Goal: Task Accomplishment & Management: Manage account settings

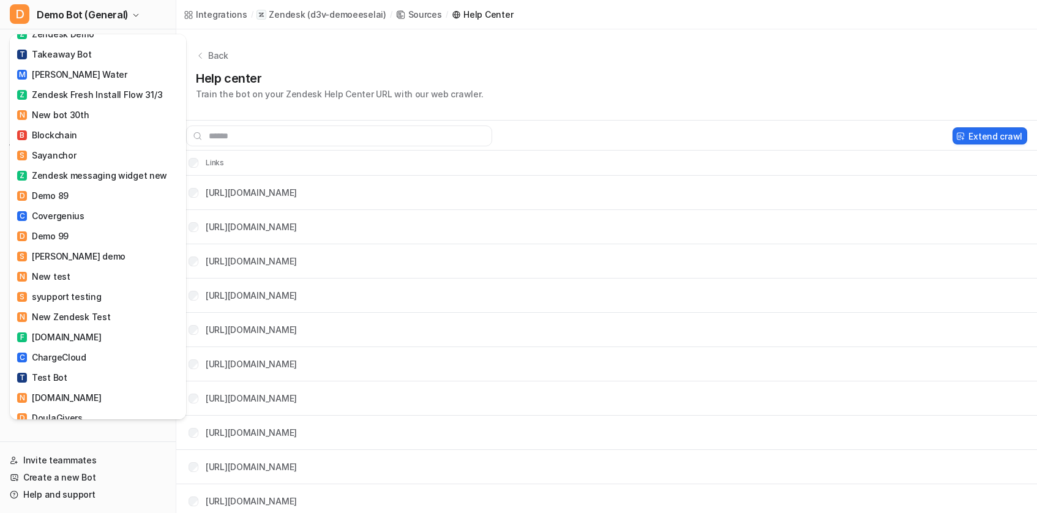
scroll to position [1449, 0]
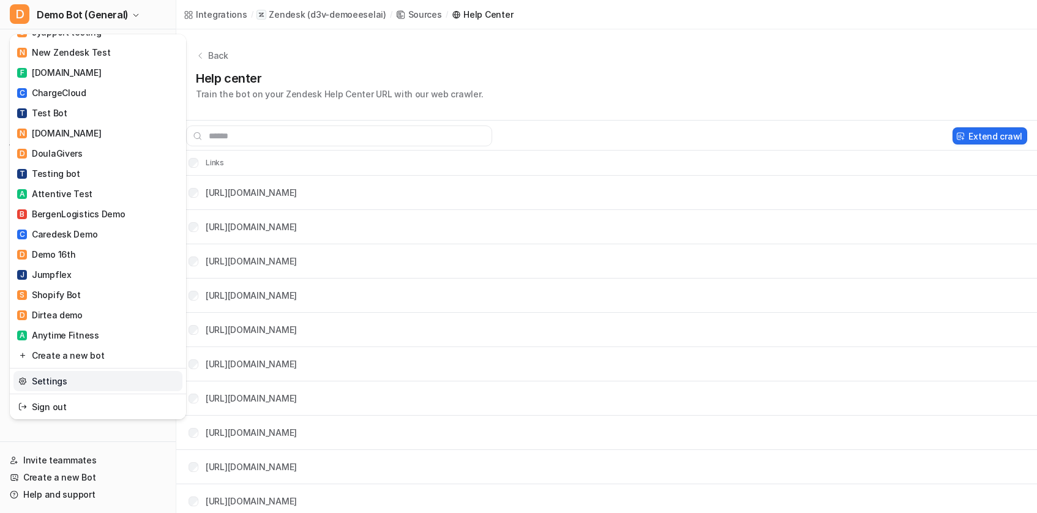
click at [79, 373] on link "Settings" at bounding box center [97, 381] width 169 height 20
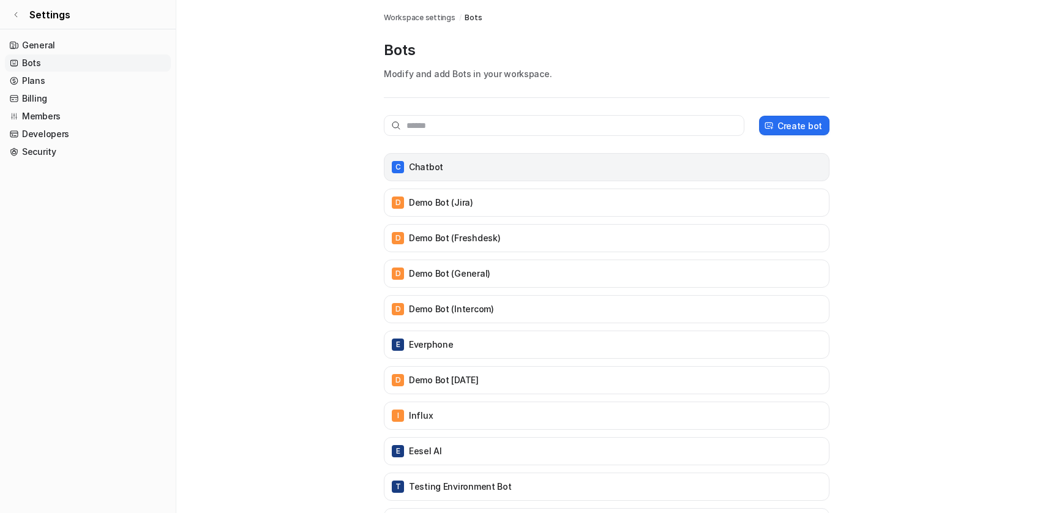
click at [621, 174] on div "C Chatbot" at bounding box center [606, 167] width 435 height 17
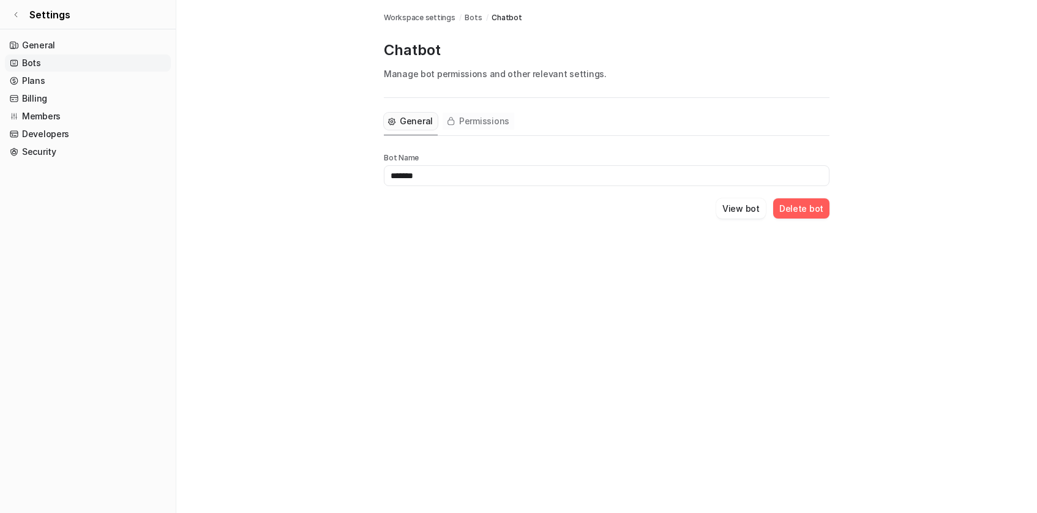
click at [468, 127] on button "Permissions" at bounding box center [479, 121] width 72 height 17
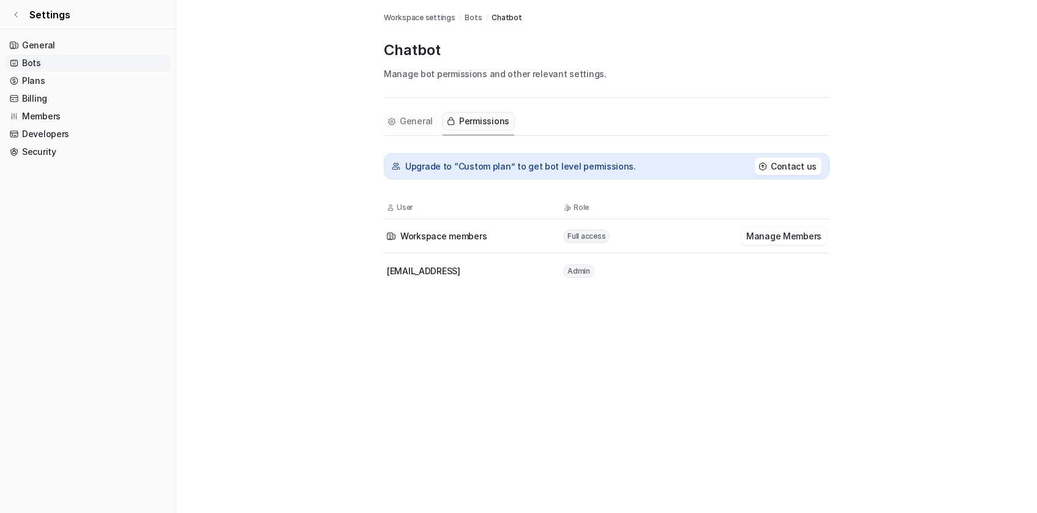
click at [417, 126] on span "General" at bounding box center [416, 121] width 33 height 12
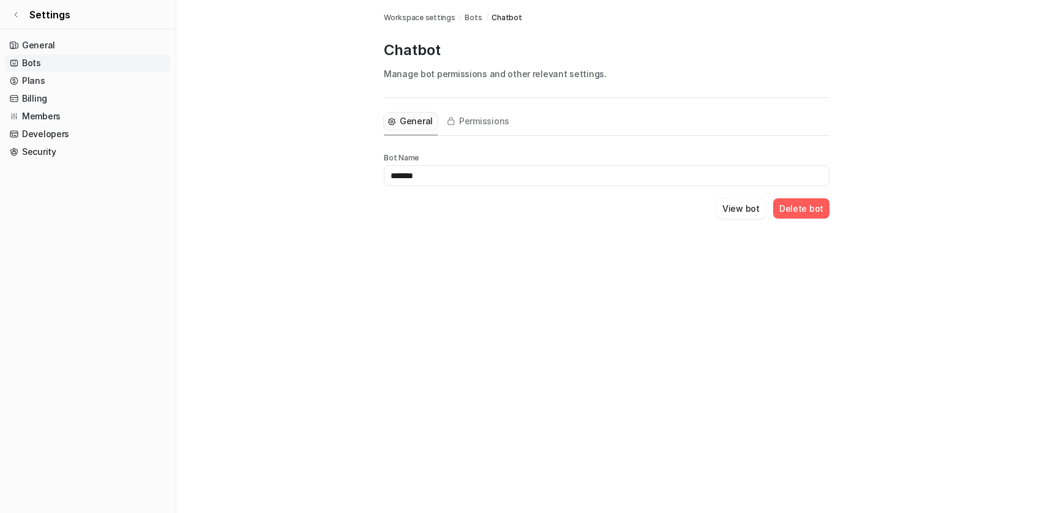
click at [465, 112] on div "Permissions" at bounding box center [479, 122] width 72 height 28
click at [478, 118] on span "Permissions" at bounding box center [484, 121] width 50 height 12
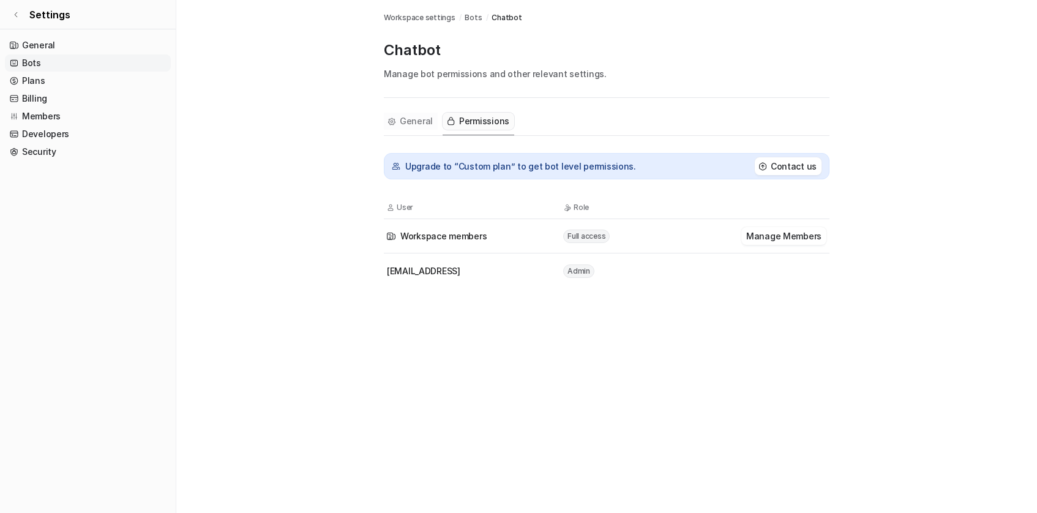
click at [403, 121] on span "General" at bounding box center [416, 121] width 33 height 12
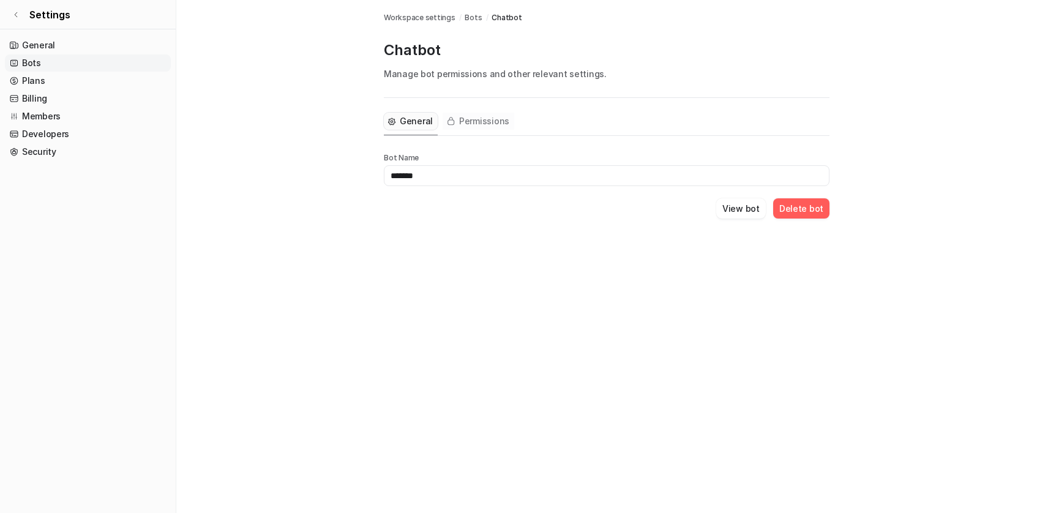
click at [491, 122] on span "Permissions" at bounding box center [484, 121] width 50 height 12
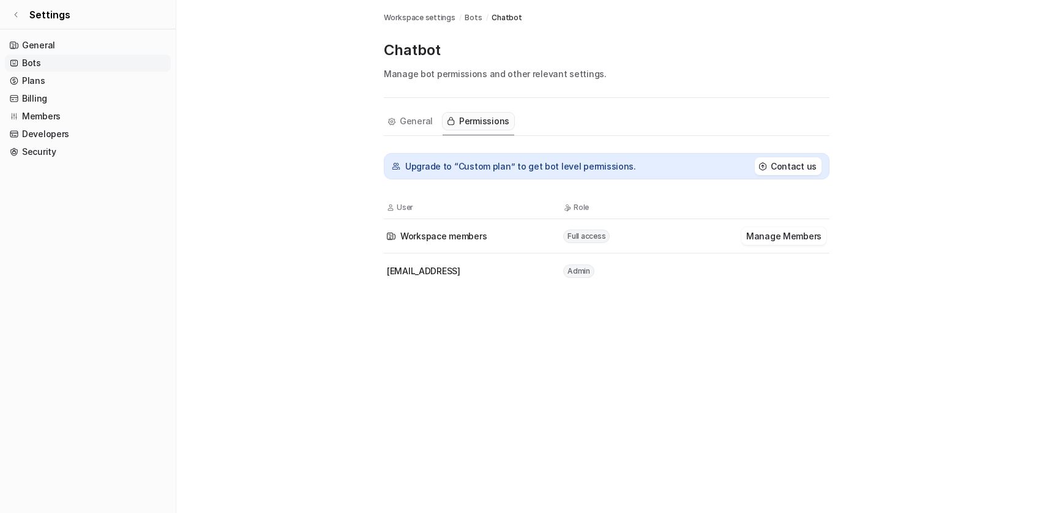
click at [439, 127] on nav "General Permissions" at bounding box center [449, 122] width 130 height 28
click at [422, 127] on span "General" at bounding box center [416, 121] width 33 height 12
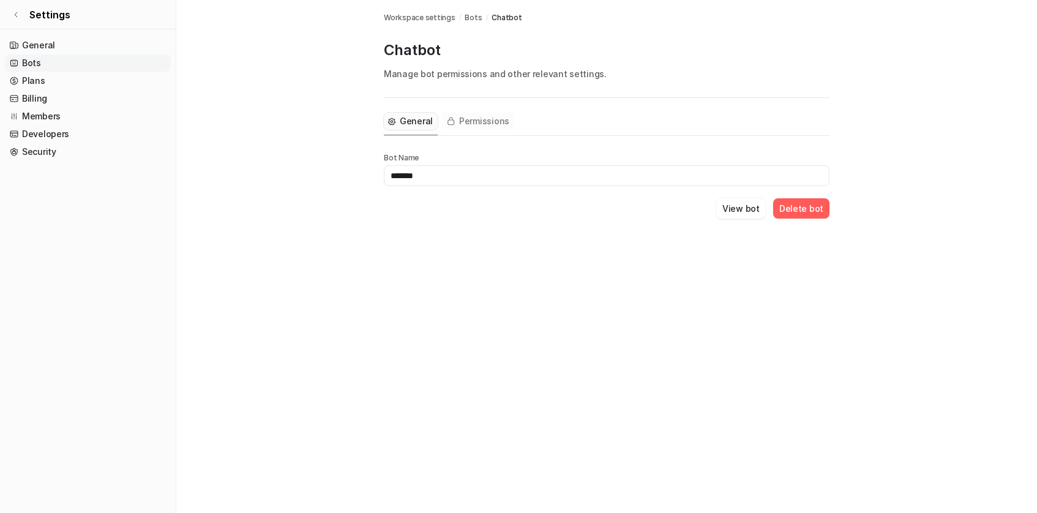
click at [479, 121] on span "Permissions" at bounding box center [484, 121] width 50 height 12
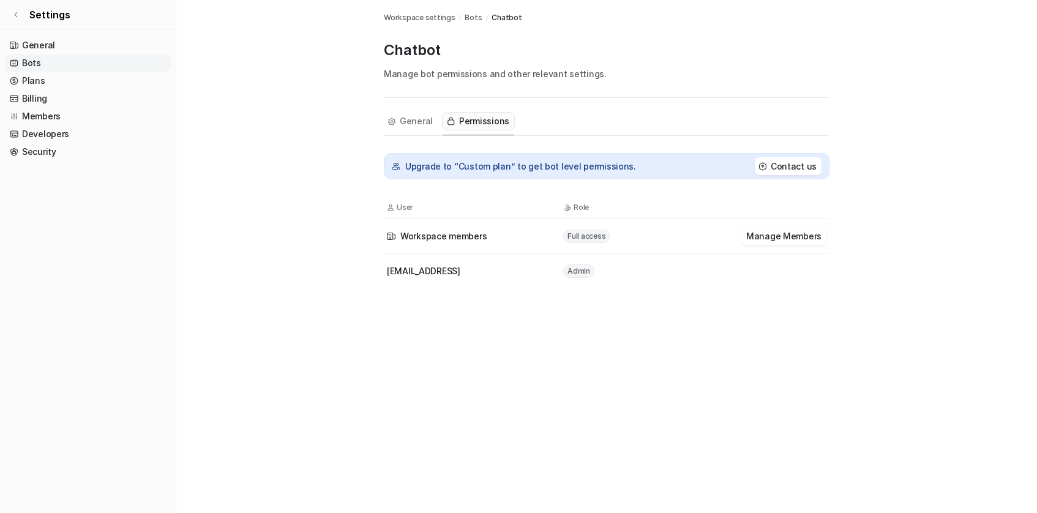
click at [759, 340] on div "Bots Workspace settings / Bots / Chatbot Chatbot Manage bot permissions and oth…" at bounding box center [518, 256] width 1037 height 513
